Goal: Transaction & Acquisition: Purchase product/service

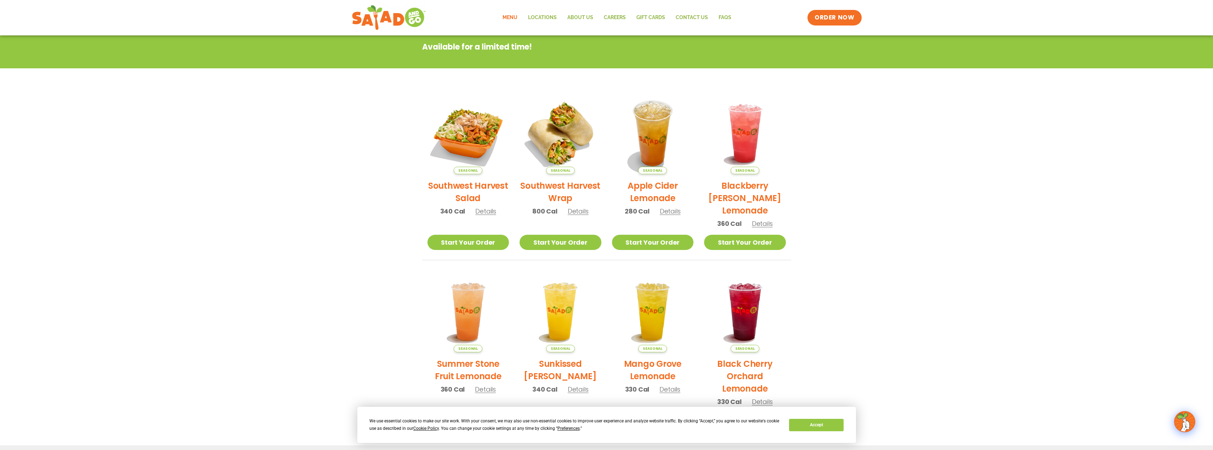
scroll to position [106, 0]
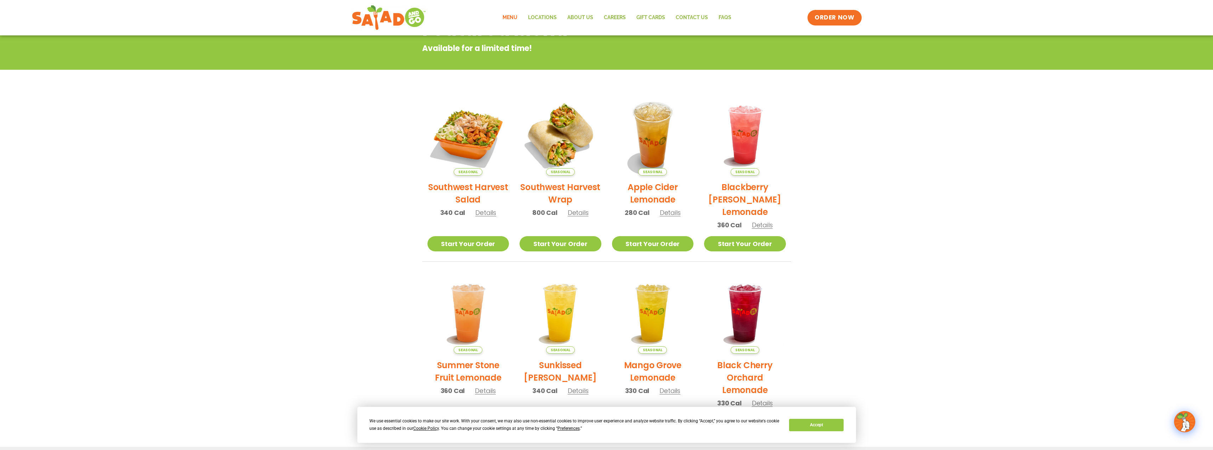
click at [485, 215] on span "Details" at bounding box center [485, 212] width 21 height 9
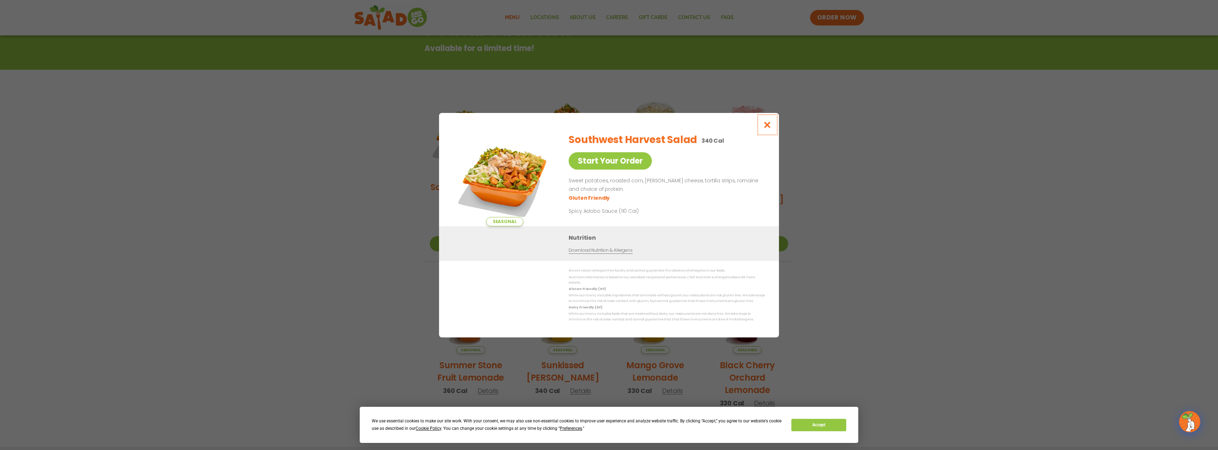
click at [772, 129] on button "Close modal" at bounding box center [767, 125] width 23 height 24
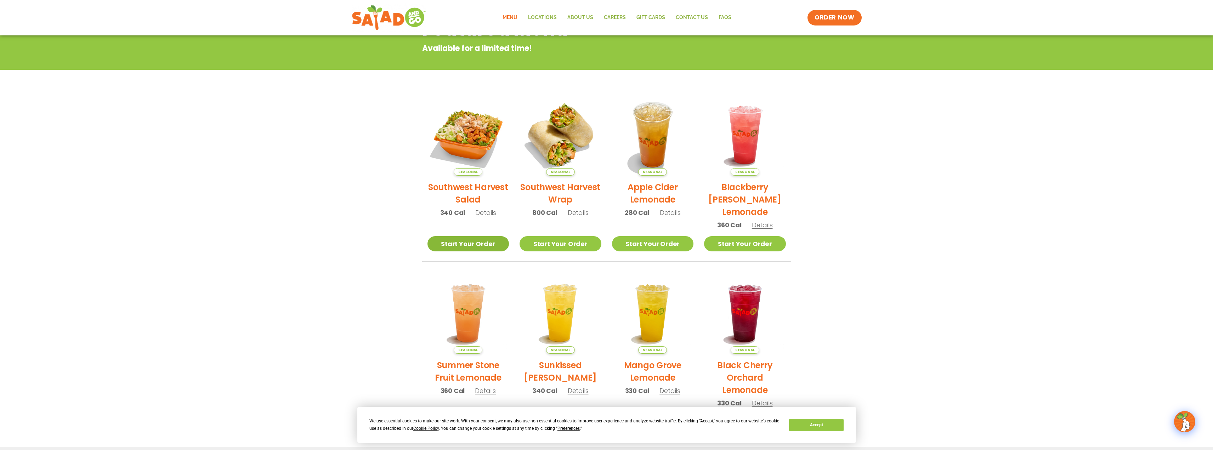
click at [471, 239] on link "Start Your Order" at bounding box center [468, 243] width 82 height 15
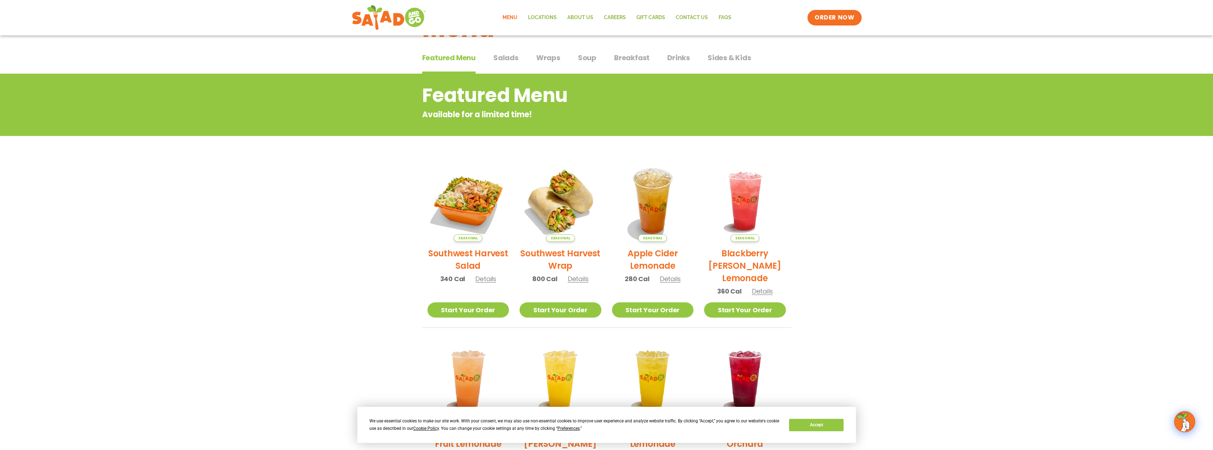
scroll to position [35, 0]
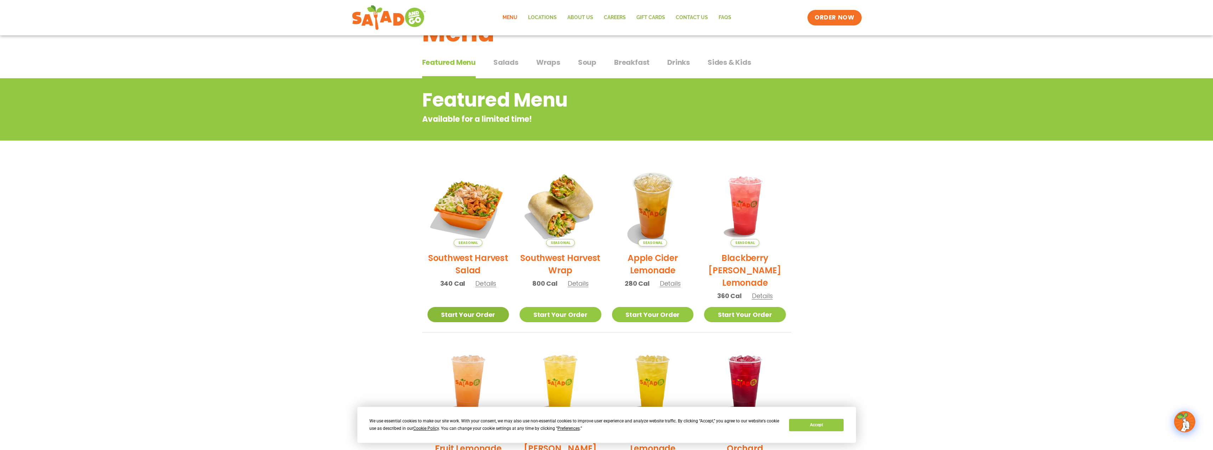
click at [473, 317] on link "Start Your Order" at bounding box center [468, 314] width 82 height 15
